Goal: Find specific page/section: Find specific page/section

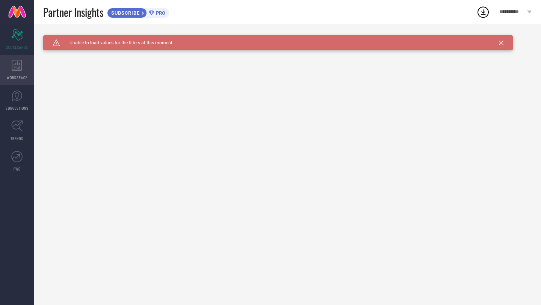
click at [20, 72] on div "WORKSPACE" at bounding box center [17, 70] width 34 height 30
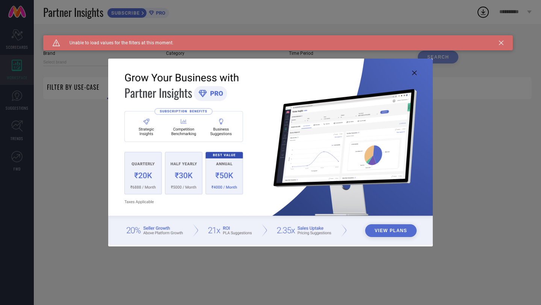
type input "1 STOP FASHION"
type input "All"
click at [15, 107] on div "View Plans" at bounding box center [270, 152] width 541 height 305
